Goal: Information Seeking & Learning: Learn about a topic

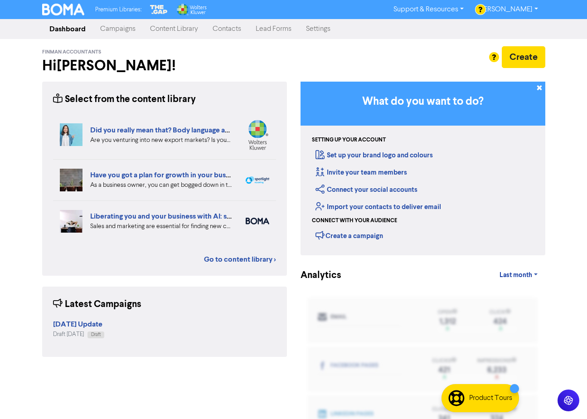
click at [113, 99] on div "Select from the content library" at bounding box center [124, 99] width 143 height 14
click at [178, 30] on link "Content Library" at bounding box center [174, 29] width 63 height 18
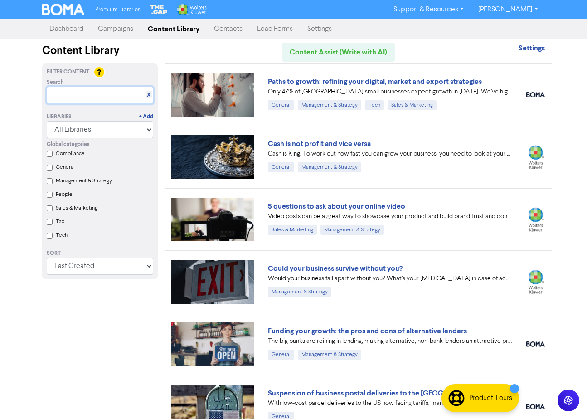
click at [104, 91] on input "text" at bounding box center [100, 95] width 107 height 17
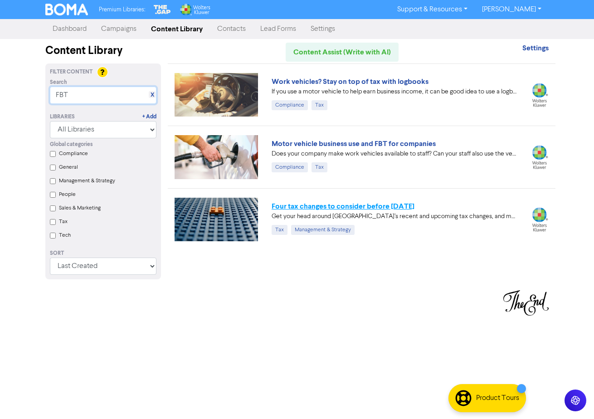
type input "FBT"
click at [365, 208] on link "Four tax changes to consider before [DATE]" at bounding box center [343, 206] width 143 height 9
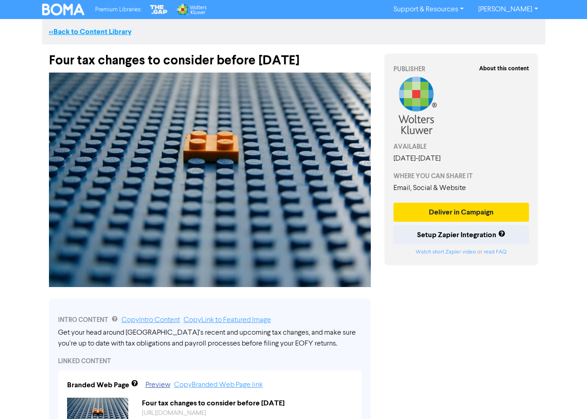
click at [70, 29] on link "<< Back to Content Library" at bounding box center [90, 31] width 83 height 9
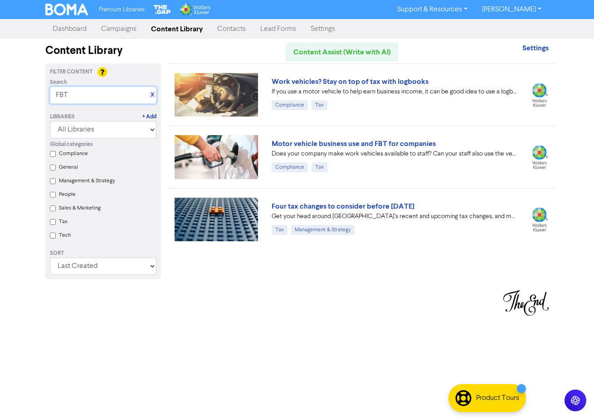
drag, startPoint x: 70, startPoint y: 96, endPoint x: 31, endPoint y: 93, distance: 38.7
click at [31, 93] on div "Premium Libraries: Support & Resources Video Tutorials FAQ & Guides Marketing E…" at bounding box center [297, 209] width 594 height 419
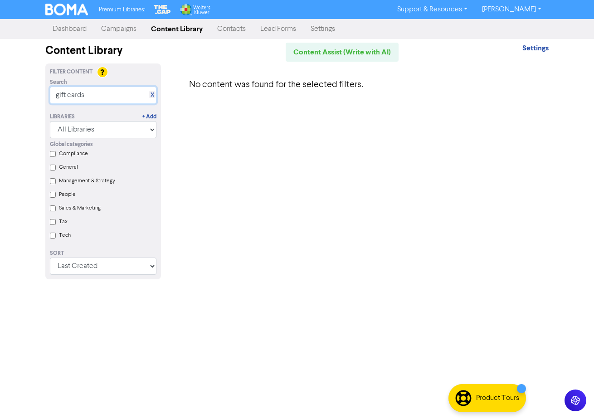
click at [100, 97] on input "gift cards" at bounding box center [103, 95] width 107 height 17
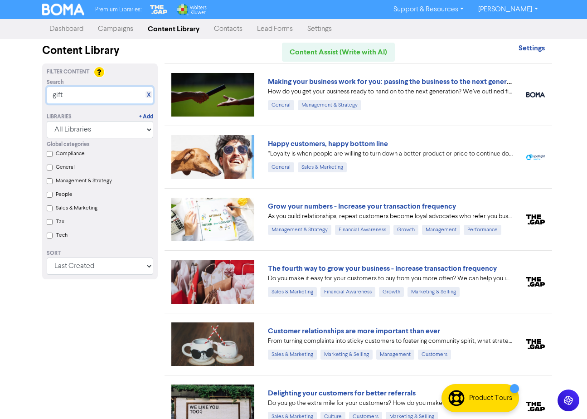
type input "gift"
click at [50, 225] on input "Tax" at bounding box center [50, 222] width 6 height 6
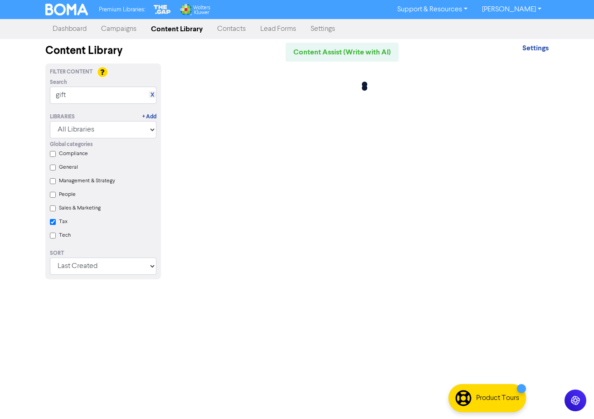
checkbox input "true"
click at [67, 28] on link "Dashboard" at bounding box center [69, 29] width 49 height 18
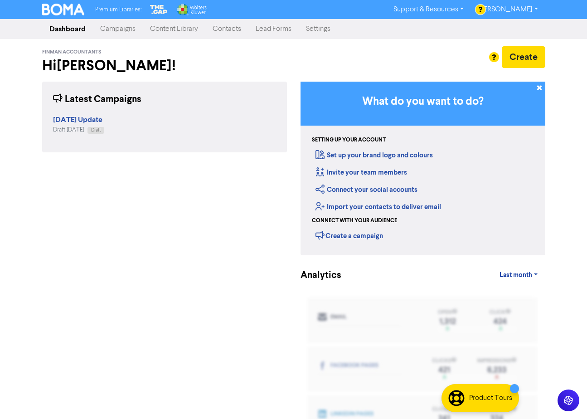
click at [166, 29] on link "Content Library" at bounding box center [174, 29] width 63 height 18
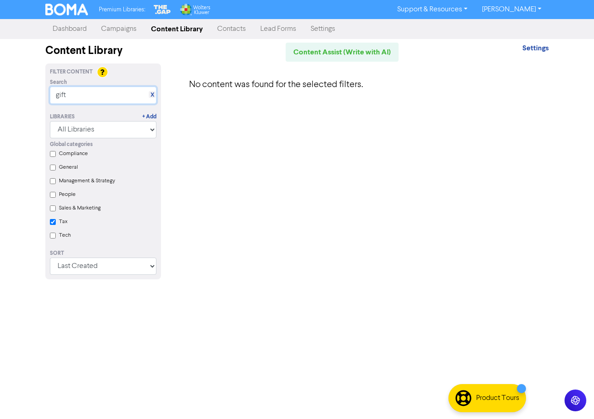
click at [71, 92] on input "gift" at bounding box center [103, 95] width 107 height 17
click at [151, 95] on link "X" at bounding box center [153, 95] width 4 height 7
checkbox input "true"
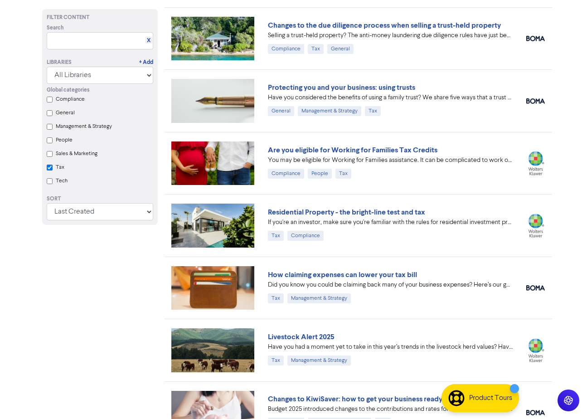
scroll to position [181, 0]
